Goal: Task Accomplishment & Management: Use online tool/utility

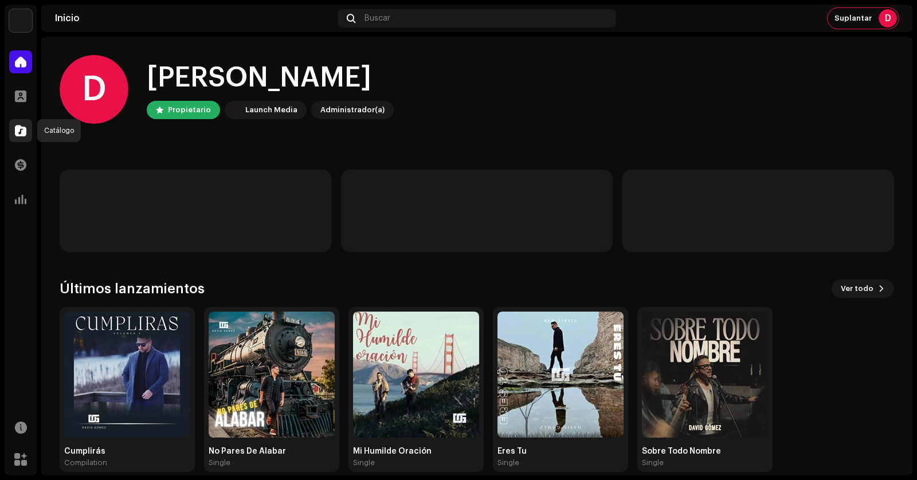
click at [23, 127] on span at bounding box center [20, 130] width 11 height 9
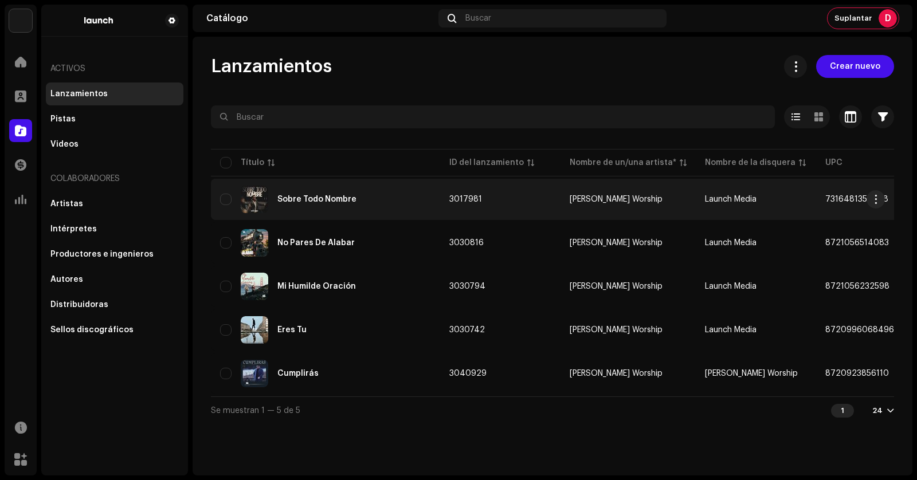
click at [355, 198] on div "Sobre Todo Nombre" at bounding box center [325, 200] width 211 height 28
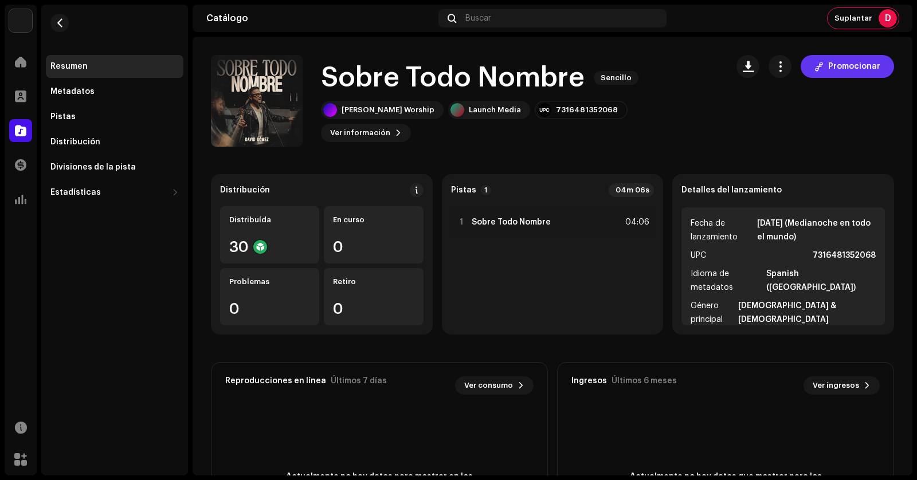
click at [860, 65] on span "Promocionar" at bounding box center [854, 66] width 52 height 23
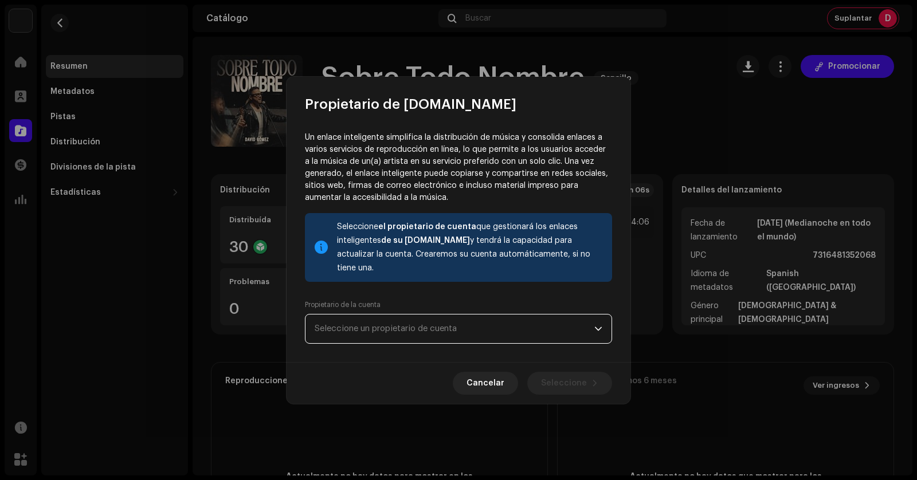
click at [446, 329] on span "Seleccione un propietario de cuenta" at bounding box center [455, 329] width 280 height 29
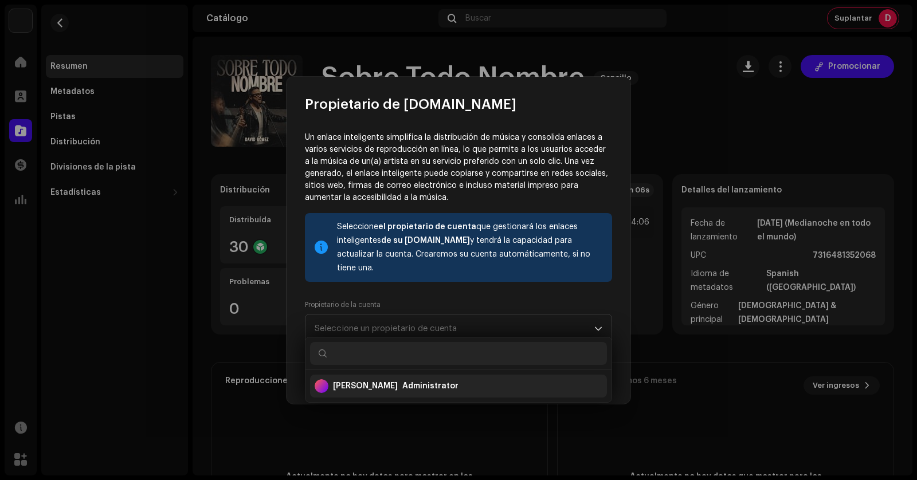
click at [402, 384] on div "Administrator" at bounding box center [430, 386] width 56 height 11
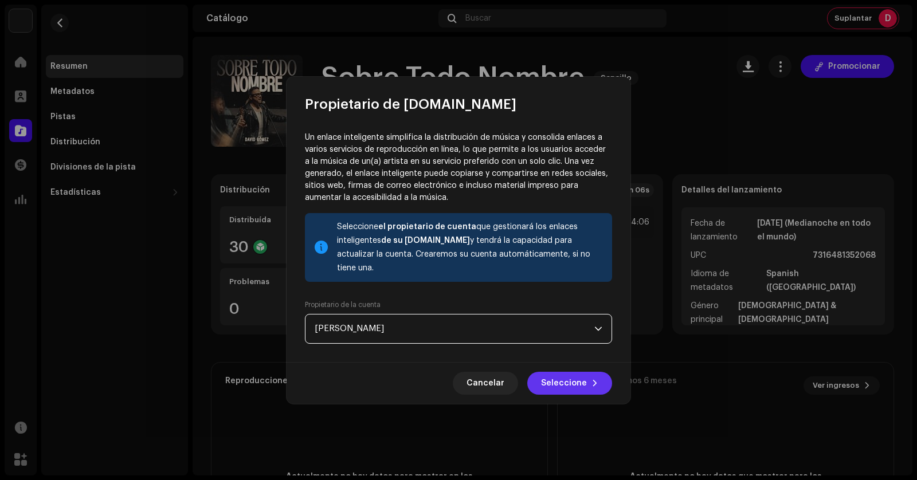
click at [564, 379] on span "Seleccione" at bounding box center [564, 383] width 46 height 23
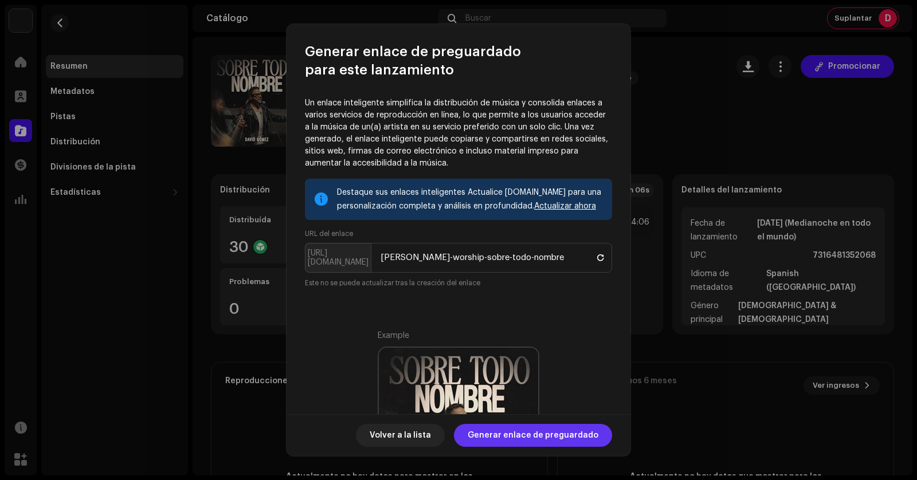
click at [546, 442] on span "Generar enlace de preguardado" at bounding box center [533, 435] width 131 height 23
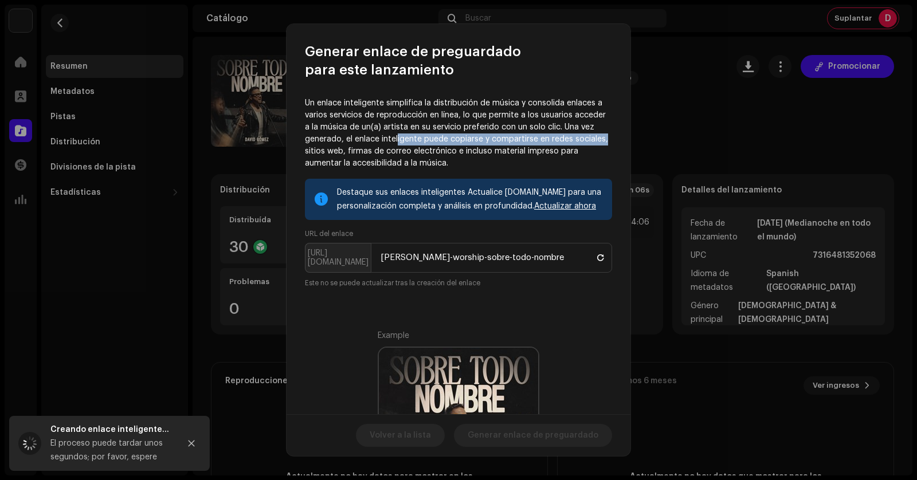
drag, startPoint x: 397, startPoint y: 138, endPoint x: 593, endPoint y: 140, distance: 195.4
click at [608, 140] on div "Un enlace inteligente simplifica la distribución de música y consolida enlaces …" at bounding box center [459, 246] width 344 height 335
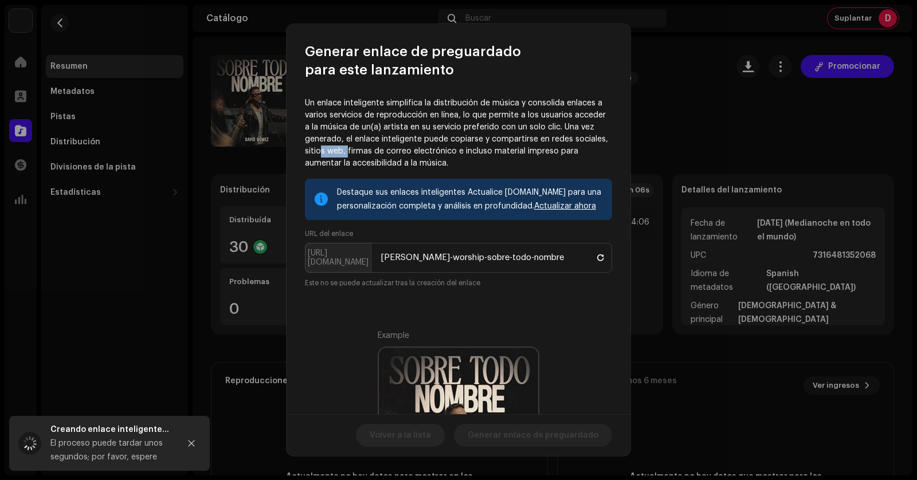
drag, startPoint x: 322, startPoint y: 146, endPoint x: 358, endPoint y: 146, distance: 35.5
click at [351, 146] on p "Un enlace inteligente simplifica la distribución de música y consolida enlaces …" at bounding box center [458, 133] width 307 height 72
drag, startPoint x: 374, startPoint y: 148, endPoint x: 458, endPoint y: 147, distance: 84.2
click at [454, 147] on p "Un enlace inteligente simplifica la distribución de música y consolida enlaces …" at bounding box center [458, 133] width 307 height 72
drag, startPoint x: 528, startPoint y: 149, endPoint x: 571, endPoint y: 147, distance: 43.0
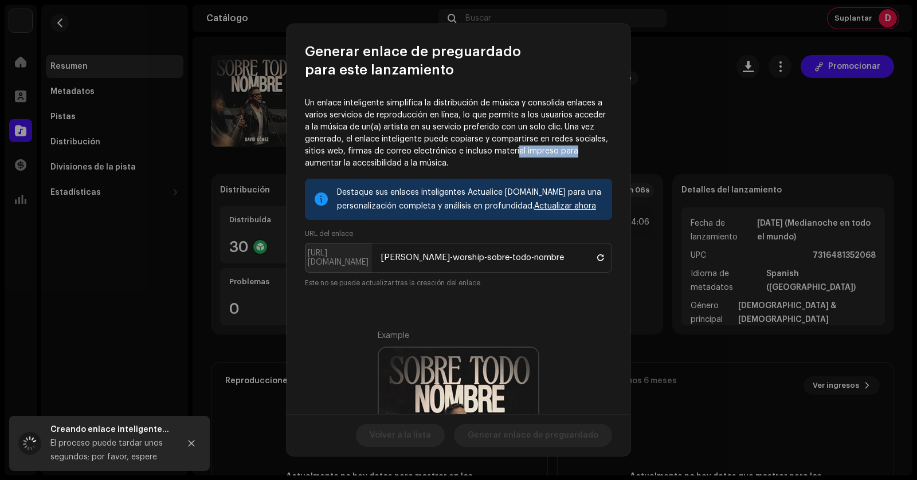
click at [571, 147] on p "Un enlace inteligente simplifica la distribución de música y consolida enlaces …" at bounding box center [458, 133] width 307 height 72
drag, startPoint x: 331, startPoint y: 157, endPoint x: 440, endPoint y: 154, distance: 108.4
click at [438, 154] on p "Un enlace inteligente simplifica la distribución de música y consolida enlaces …" at bounding box center [458, 133] width 307 height 72
drag, startPoint x: 358, startPoint y: 162, endPoint x: 458, endPoint y: 163, distance: 100.3
click at [458, 163] on p "Un enlace inteligente simplifica la distribución de música y consolida enlaces …" at bounding box center [458, 133] width 307 height 72
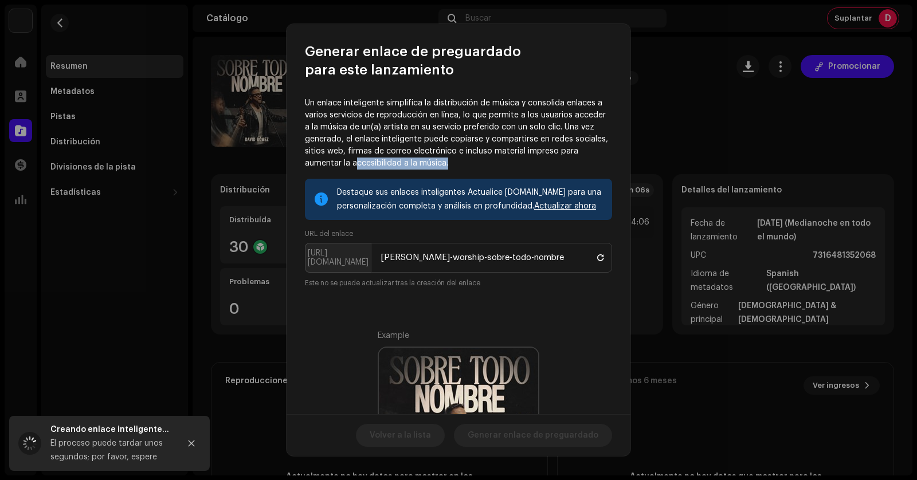
click at [459, 163] on p "Un enlace inteligente simplifica la distribución de música y consolida enlaces …" at bounding box center [458, 133] width 307 height 72
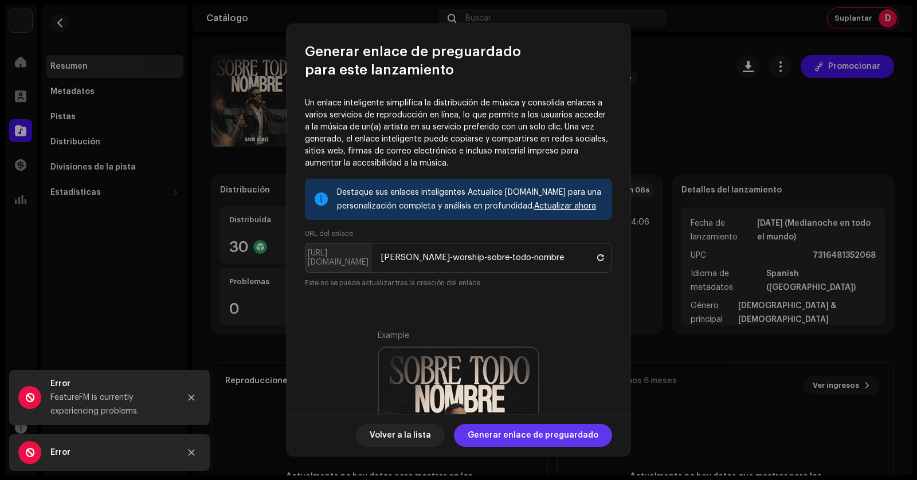
click at [568, 441] on span "Generar enlace de preguardado" at bounding box center [533, 435] width 131 height 23
click at [519, 445] on span "Generar enlace de preguardado" at bounding box center [533, 435] width 131 height 23
